Goal: Task Accomplishment & Management: Use online tool/utility

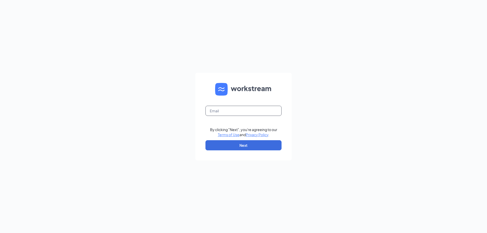
click at [226, 109] on input "text" at bounding box center [244, 111] width 76 height 10
type input "dylan.hogan@greatcustard.com"
click at [242, 144] on button "Next" at bounding box center [244, 145] width 76 height 10
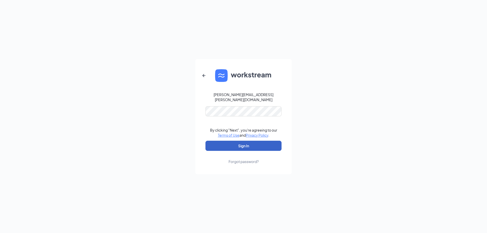
click at [238, 141] on button "Sign In" at bounding box center [244, 146] width 76 height 10
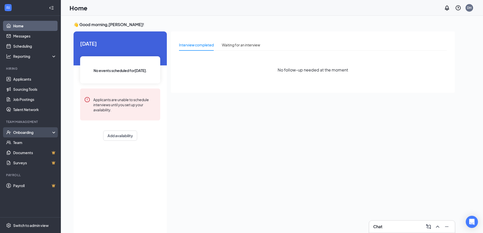
click at [28, 132] on div "Onboarding" at bounding box center [32, 132] width 39 height 5
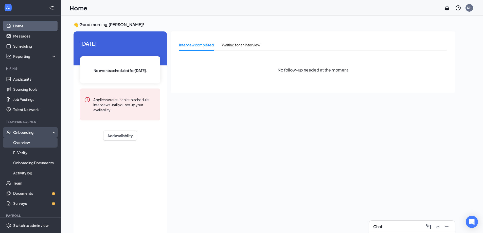
click at [26, 143] on link "Overview" at bounding box center [34, 143] width 43 height 10
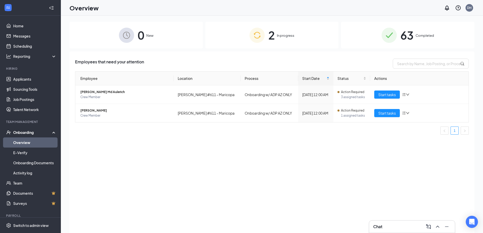
click at [408, 31] on span "63" at bounding box center [407, 35] width 13 height 18
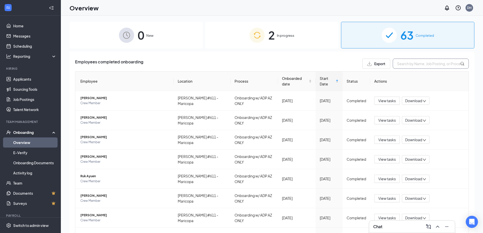
click at [434, 60] on input "text" at bounding box center [431, 64] width 76 height 10
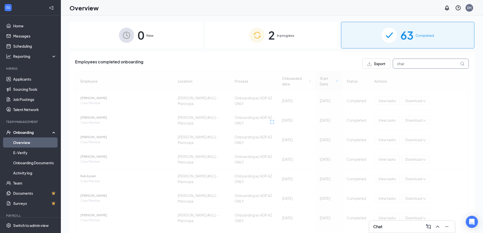
type input "char"
click at [459, 64] on span "char" at bounding box center [431, 64] width 76 height 10
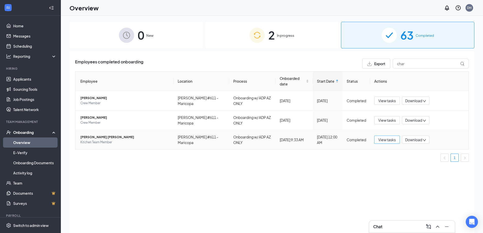
click at [389, 140] on span "View tasks" at bounding box center [388, 140] width 18 height 6
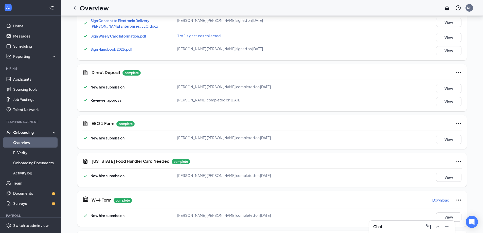
scroll to position [381, 0]
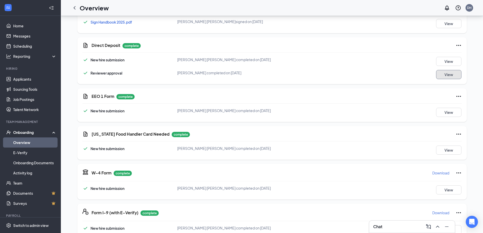
click at [458, 70] on button "View" at bounding box center [448, 74] width 25 height 9
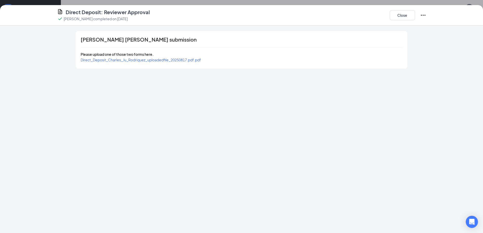
click at [192, 59] on span "Direct_Deposit_Charles_Ju_Rodriquez_uploadedfile_20250817.pdf.pdf" at bounding box center [141, 60] width 121 height 5
click at [410, 14] on button "Close" at bounding box center [402, 15] width 25 height 10
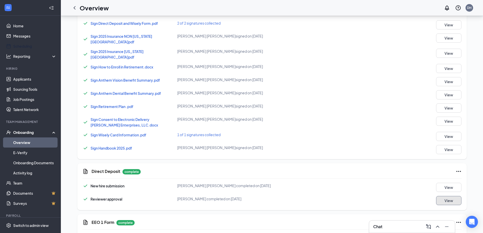
scroll to position [254, 0]
click at [75, 9] on icon "ChevronLeft" at bounding box center [75, 7] width 2 height 3
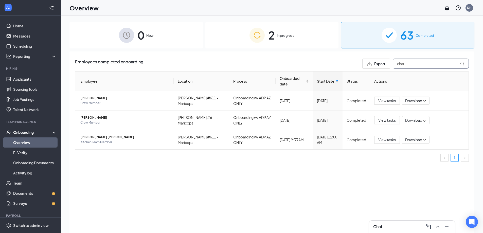
click at [443, 65] on input "char" at bounding box center [431, 64] width 76 height 10
type input "c"
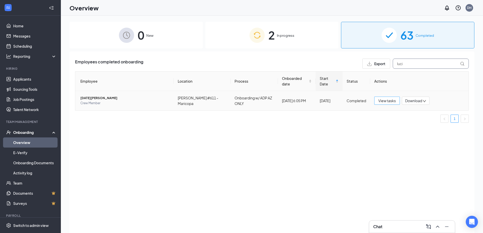
type input "luci"
click at [388, 99] on span "View tasks" at bounding box center [388, 101] width 18 height 6
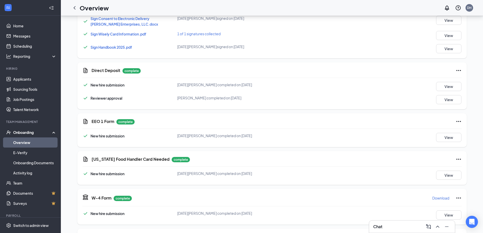
scroll to position [355, 0]
click at [446, 97] on button "View" at bounding box center [448, 99] width 25 height 9
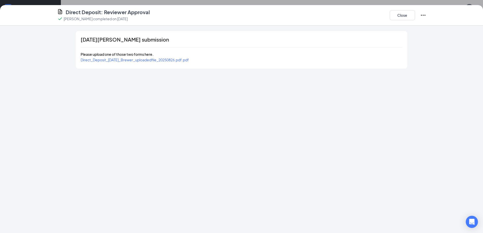
click at [145, 60] on span "Direct_Deposit_[DATE]_Brewer_uploadedfile_20250826.pdf.pdf" at bounding box center [135, 60] width 108 height 5
